Goal: Check status: Check status

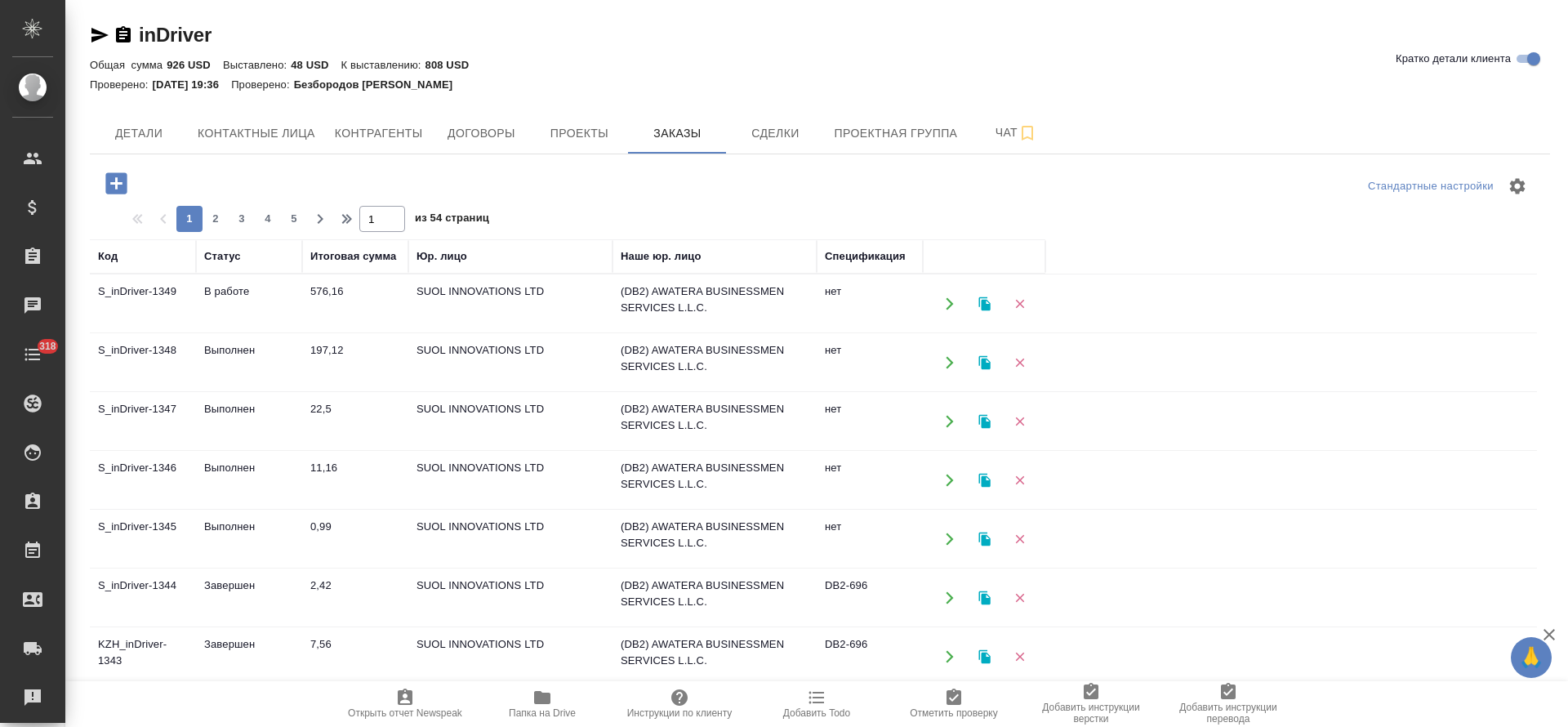
click at [223, 295] on td "В работе" at bounding box center [249, 303] width 106 height 57
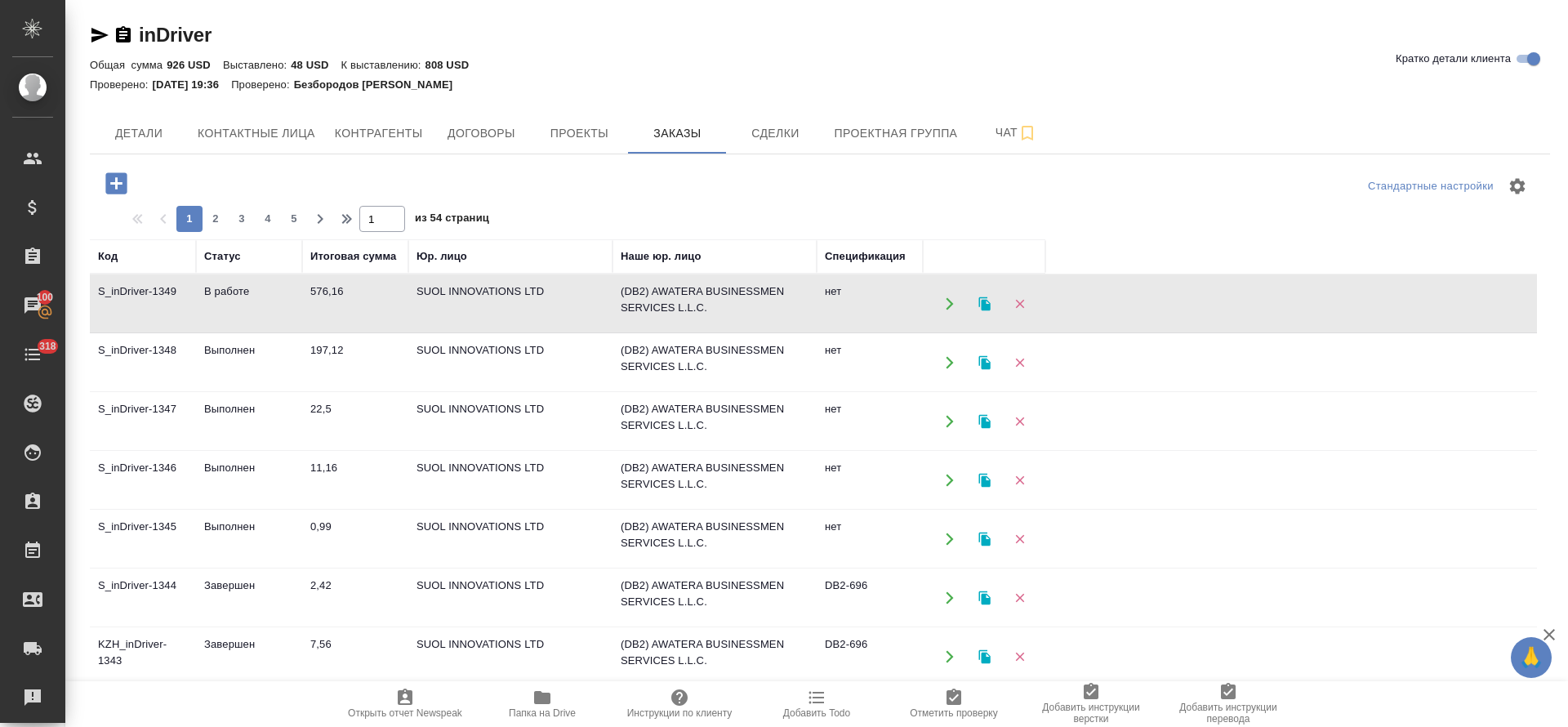
click at [237, 293] on td "В работе" at bounding box center [249, 303] width 106 height 57
click at [236, 293] on td "В работе" at bounding box center [249, 303] width 106 height 57
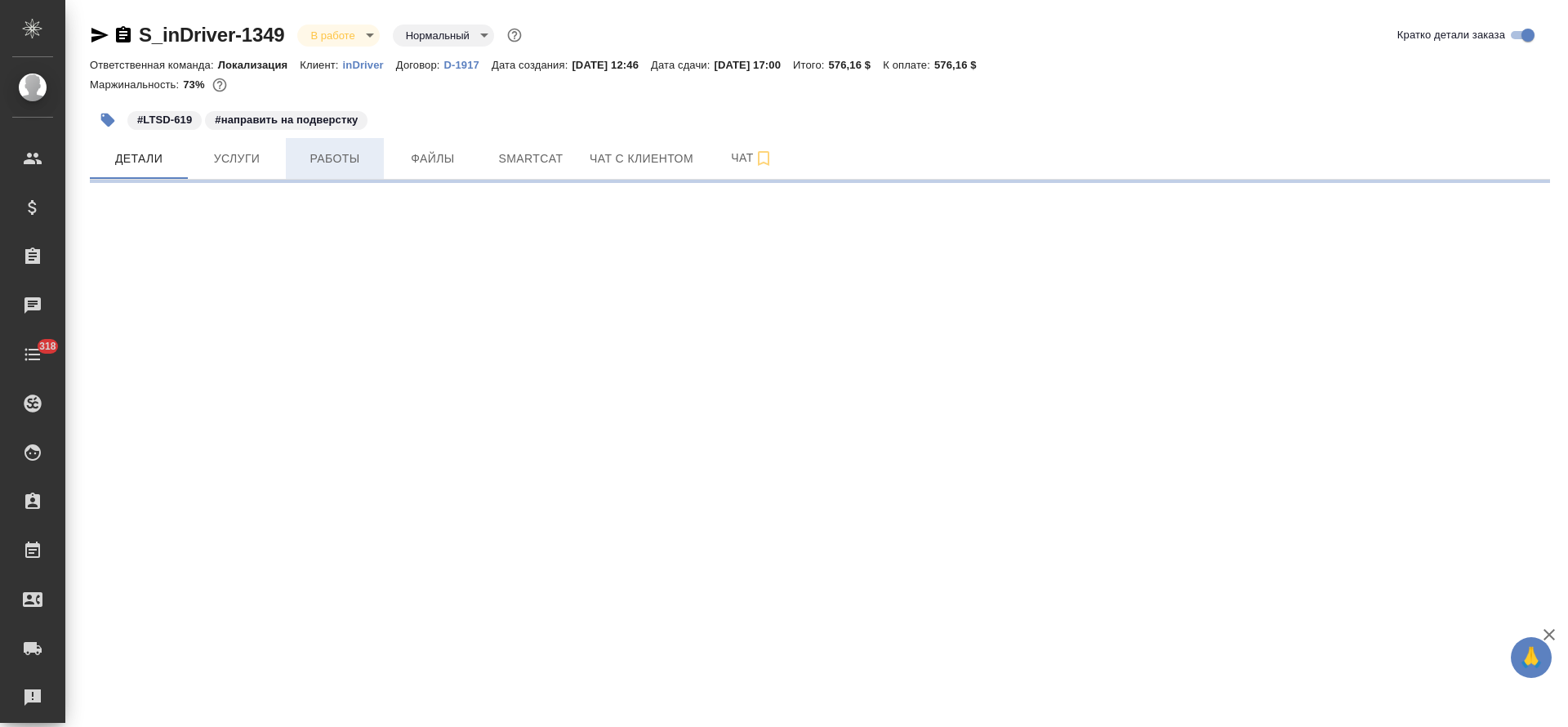
select select "RU"
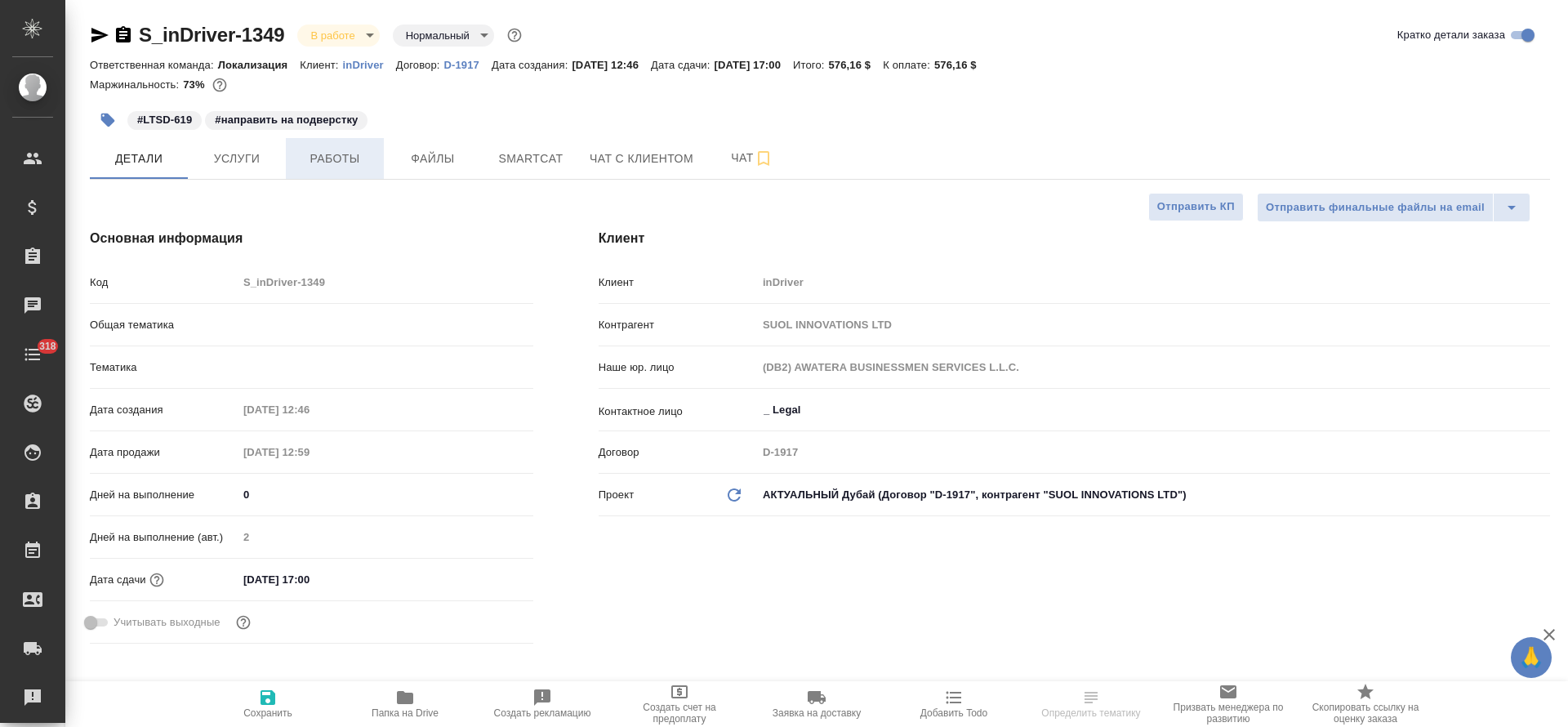
type textarea "x"
type input "Юридический"
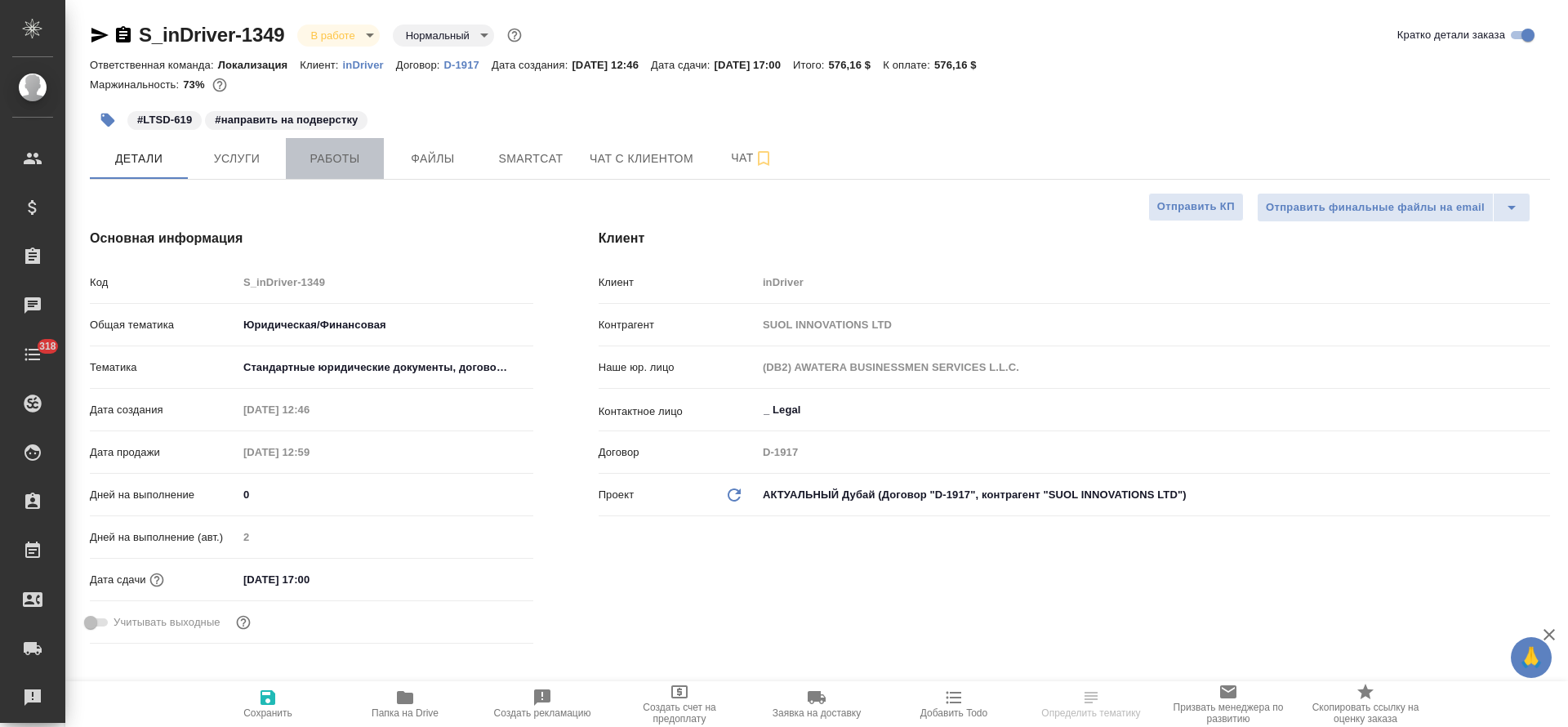
click at [316, 170] on button "Работы" at bounding box center [334, 158] width 98 height 40
type textarea "x"
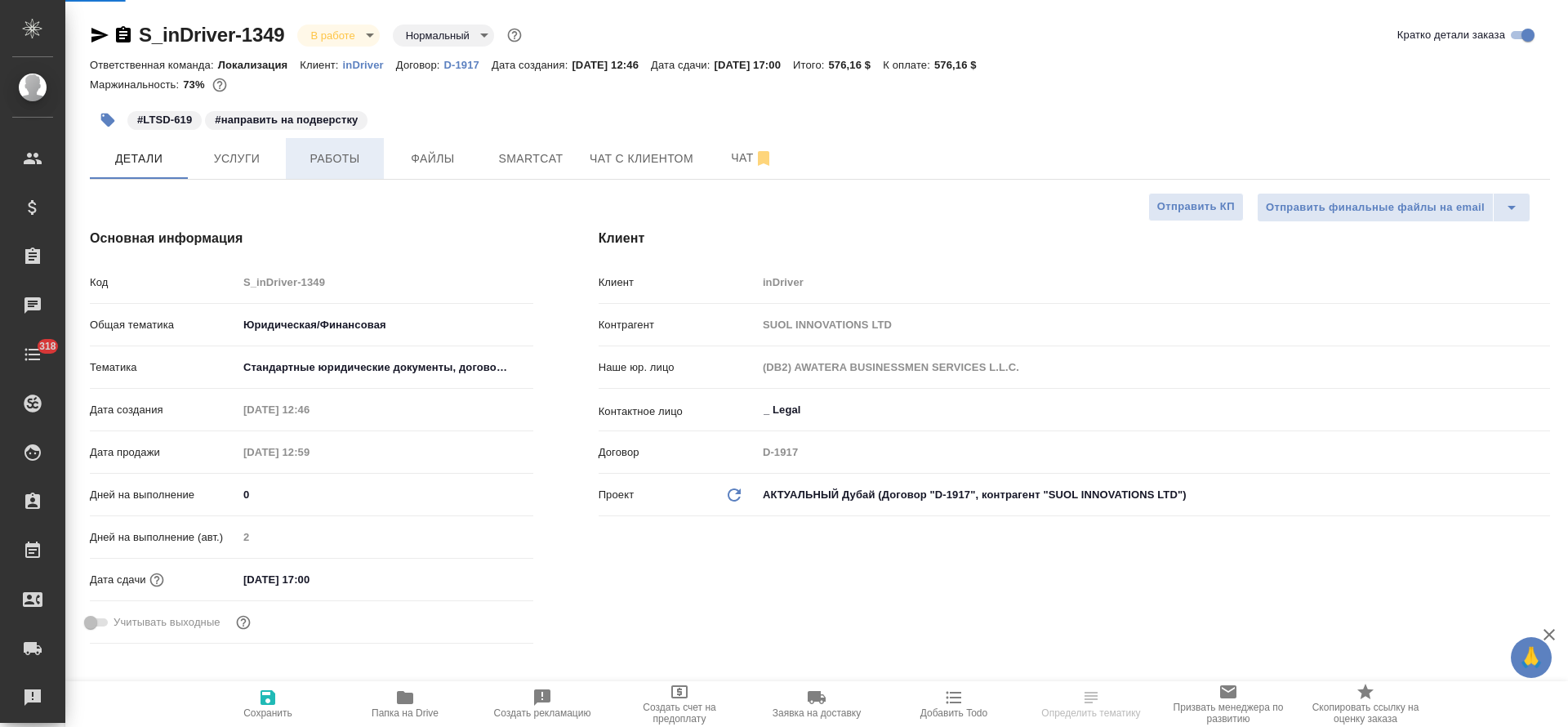
type textarea "x"
type input "Matveeva Anastasia"
type input "Сеитов Павел"
